Goal: Information Seeking & Learning: Learn about a topic

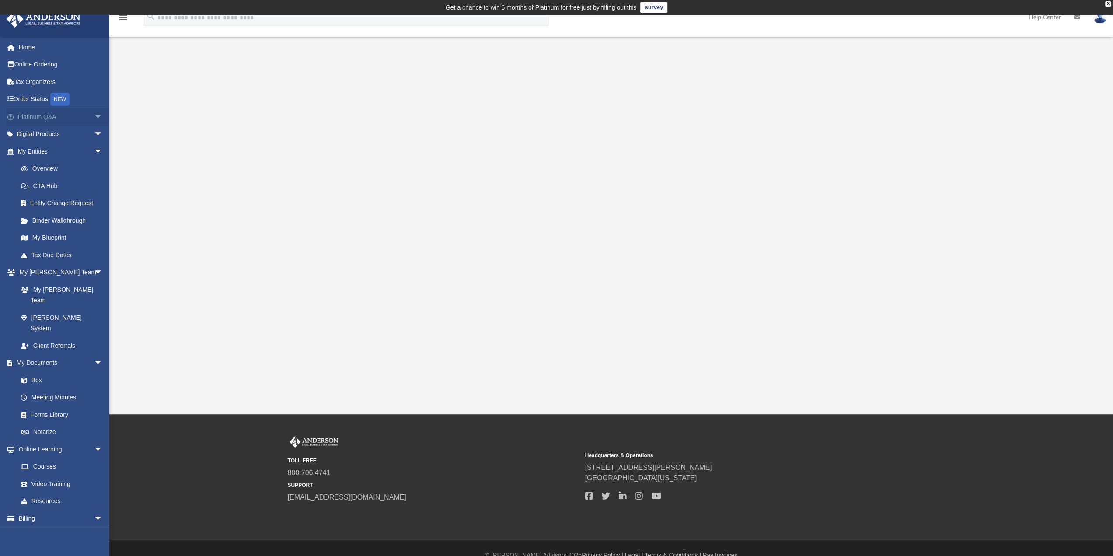
click at [28, 114] on link "Platinum Q&A arrow_drop_down" at bounding box center [61, 116] width 110 height 17
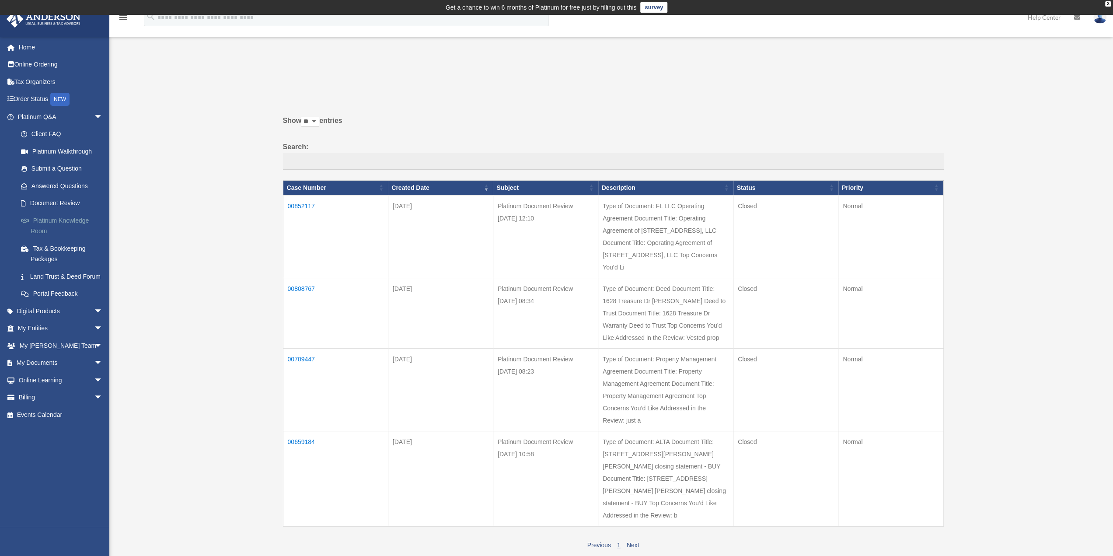
click at [54, 220] on link "Platinum Knowledge Room" at bounding box center [64, 226] width 104 height 28
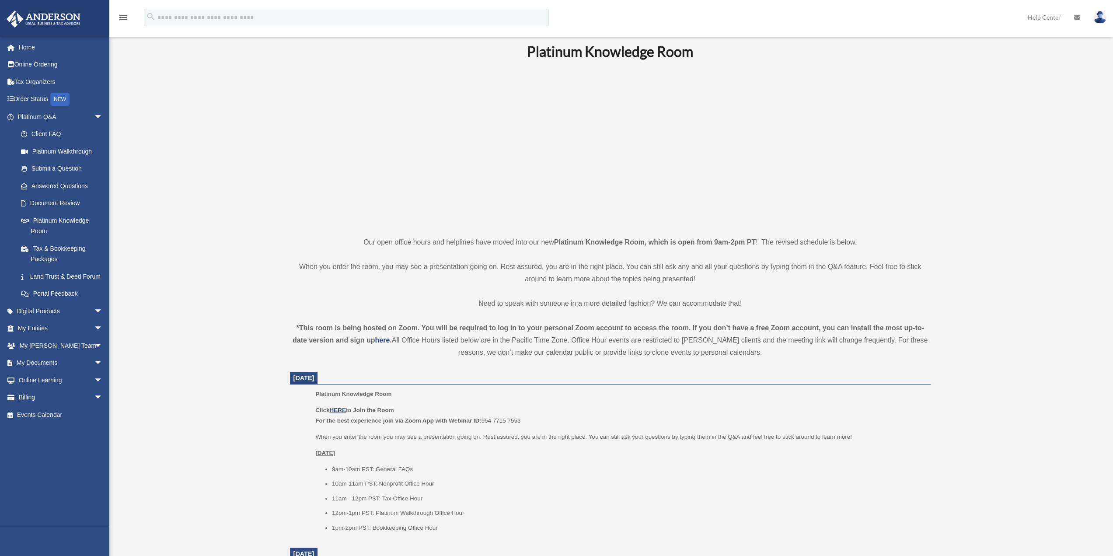
scroll to position [62, 0]
